Goal: Information Seeking & Learning: Check status

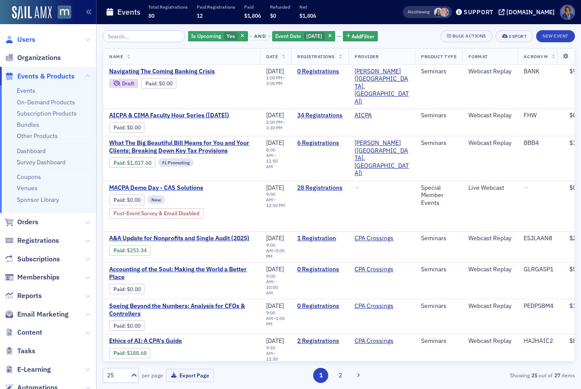
click at [25, 41] on span "Users" at bounding box center [26, 39] width 18 height 9
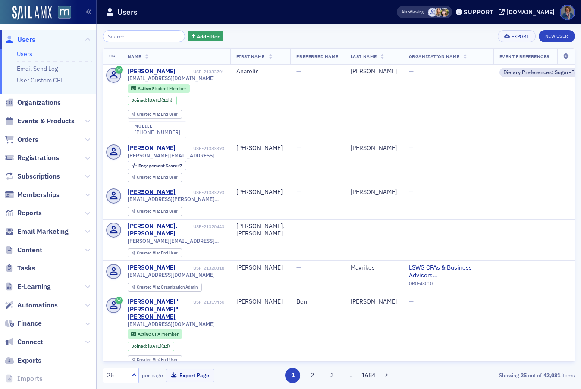
click at [136, 38] on input "search" at bounding box center [144, 36] width 82 height 12
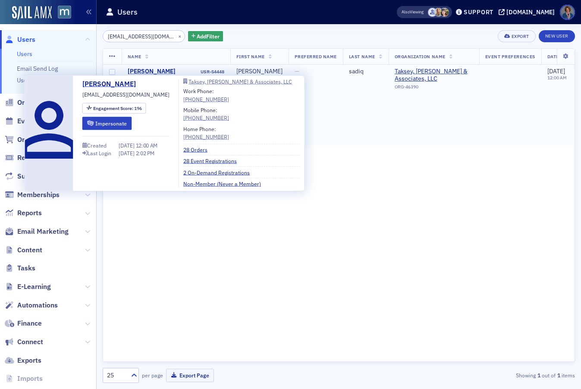
type input "[EMAIL_ADDRESS][DOMAIN_NAME]"
click at [155, 71] on div "[PERSON_NAME]" at bounding box center [152, 72] width 48 height 8
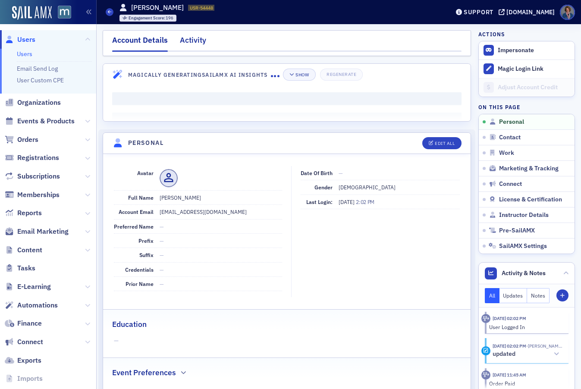
click at [186, 41] on div "Activity" at bounding box center [193, 43] width 26 height 16
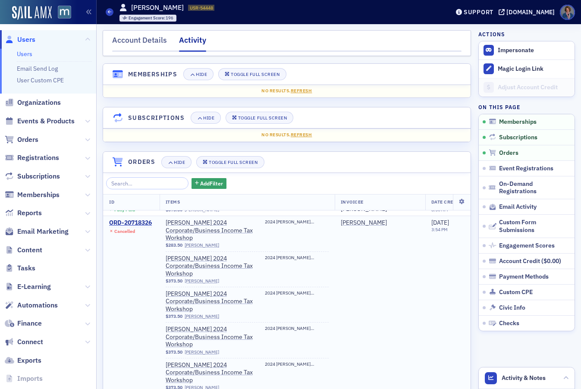
scroll to position [806, 0]
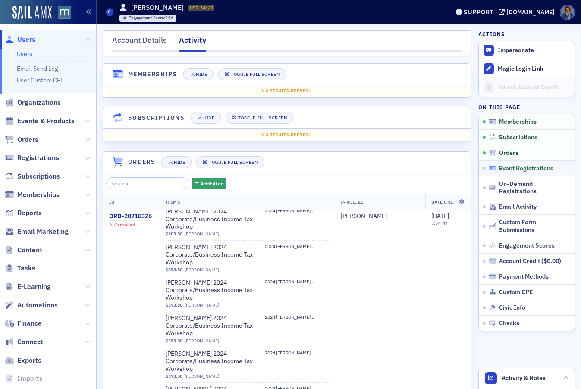
click at [520, 168] on span "Event Registrations" at bounding box center [526, 169] width 54 height 8
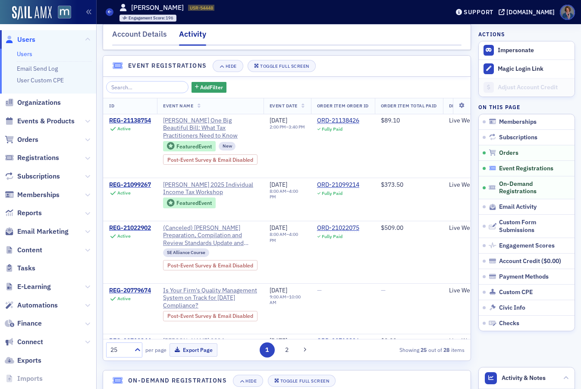
scroll to position [417, 0]
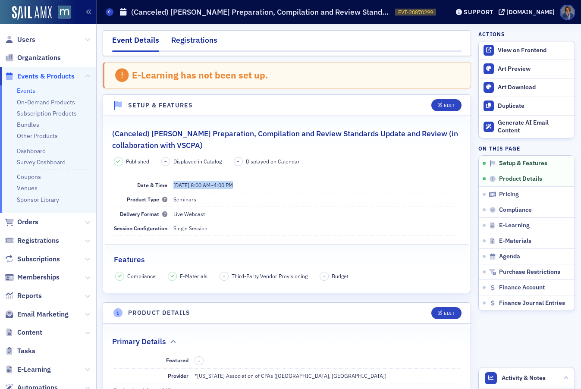
scroll to position [204, 0]
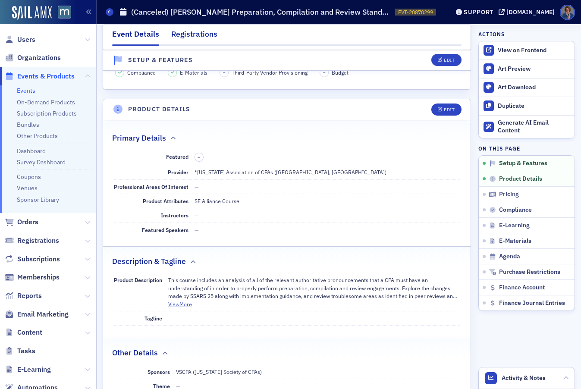
click at [193, 37] on div "Registrations" at bounding box center [194, 36] width 46 height 16
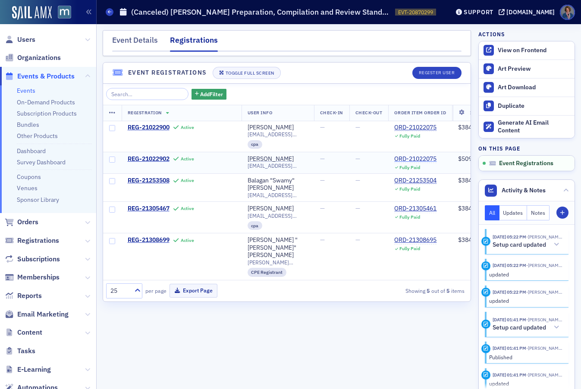
click at [411, 158] on div "ORD-21022075" at bounding box center [416, 159] width 42 height 8
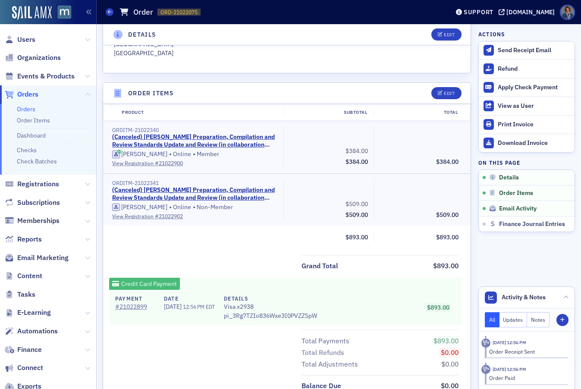
scroll to position [278, 0]
